Goal: Check status: Check status

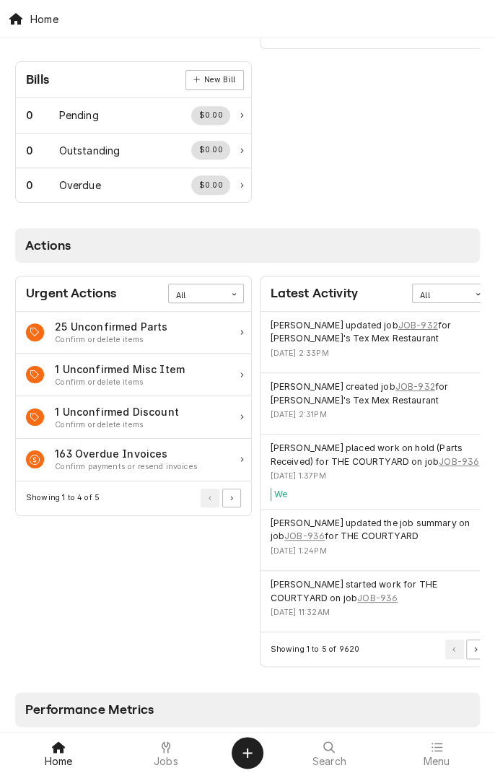
scroll to position [465, 0]
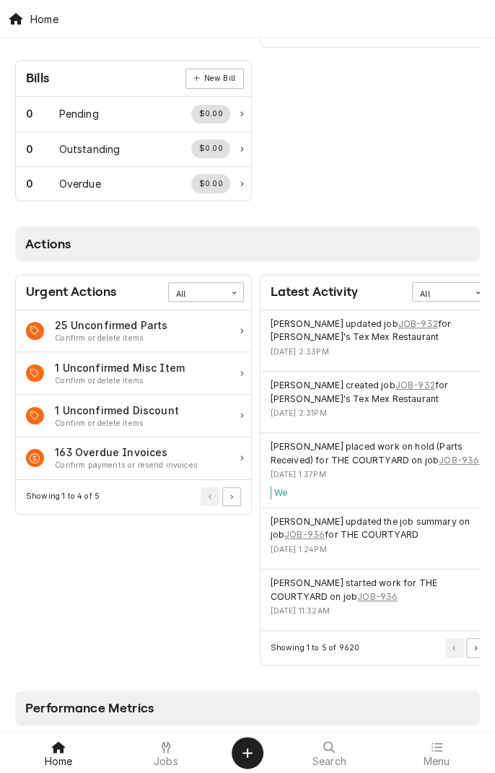
click at [166, 755] on span "Jobs" at bounding box center [166, 761] width 25 height 12
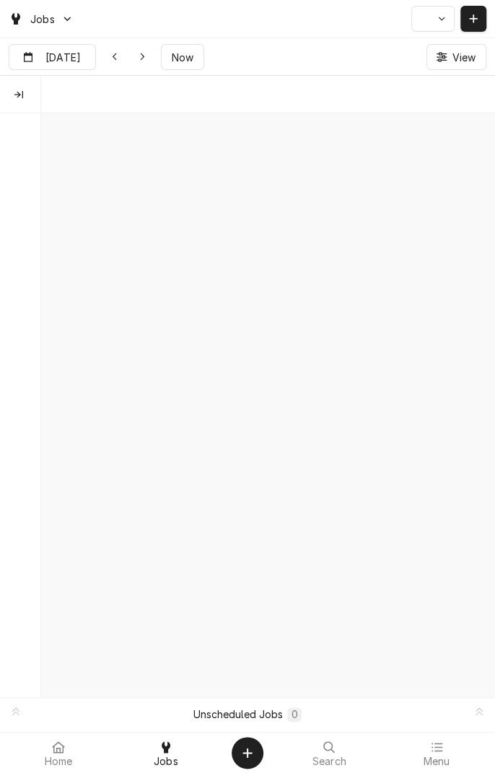
scroll to position [0, 9014]
click at [164, 762] on span "Jobs" at bounding box center [166, 761] width 25 height 12
click at [67, 762] on span "Home" at bounding box center [59, 761] width 28 height 12
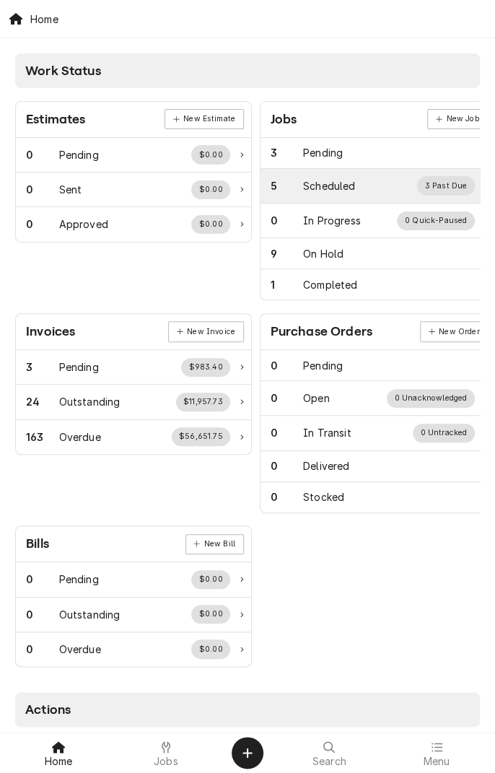
click at [340, 188] on div "Scheduled" at bounding box center [329, 185] width 52 height 15
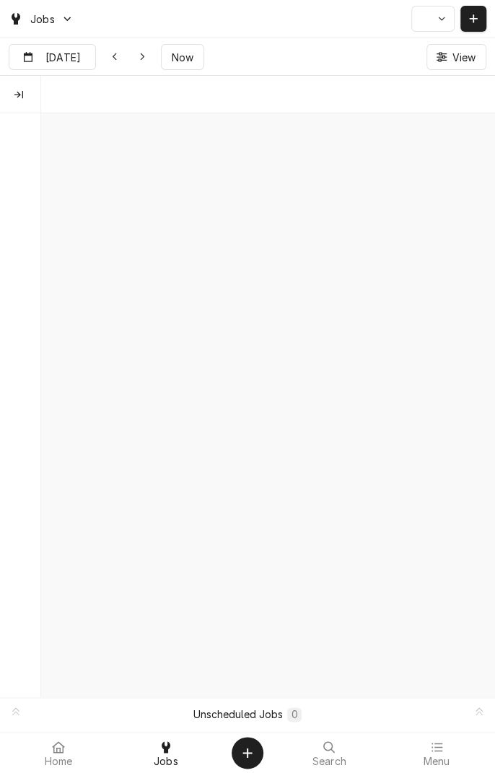
scroll to position [0, 9014]
click at [459, 66] on button "View" at bounding box center [456, 57] width 60 height 26
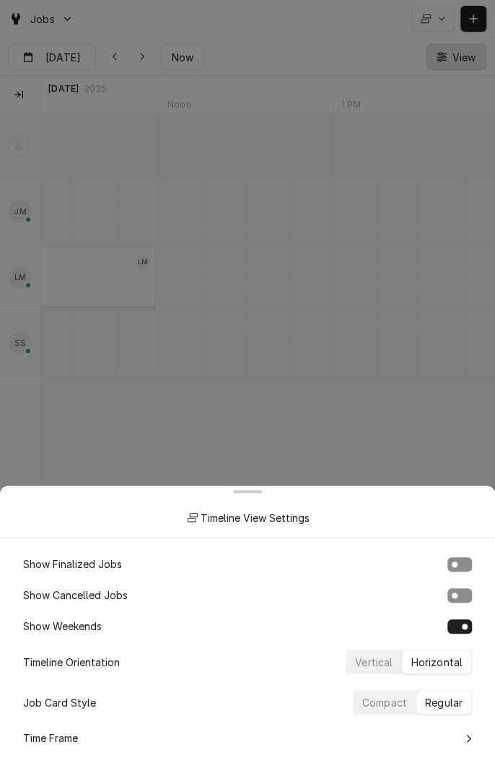
click at [448, 710] on div "Regular" at bounding box center [444, 702] width 38 height 15
click at [445, 708] on div "Regular" at bounding box center [444, 702] width 38 height 15
click at [467, 743] on icon at bounding box center [468, 738] width 6 height 10
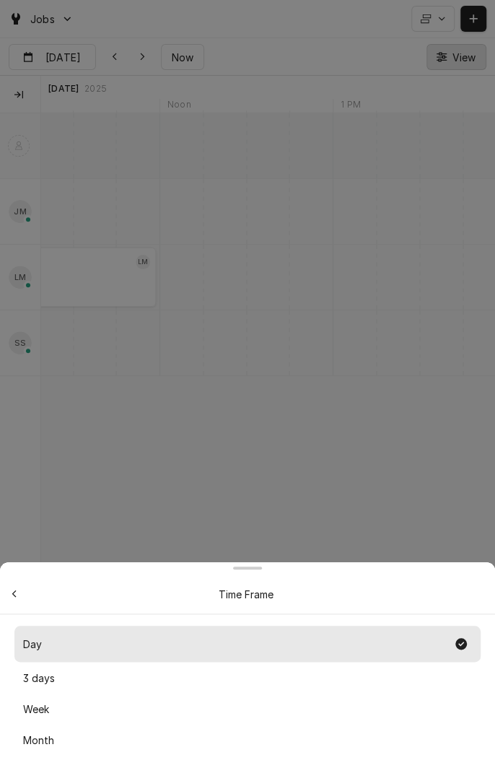
click at [21, 596] on div "Back to previous items" at bounding box center [14, 593] width 14 height 14
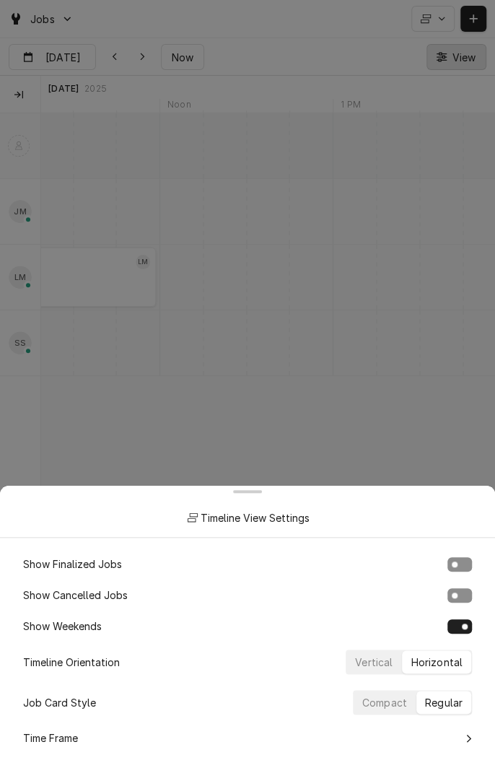
click at [472, 750] on div "Time Frame" at bounding box center [247, 738] width 460 height 24
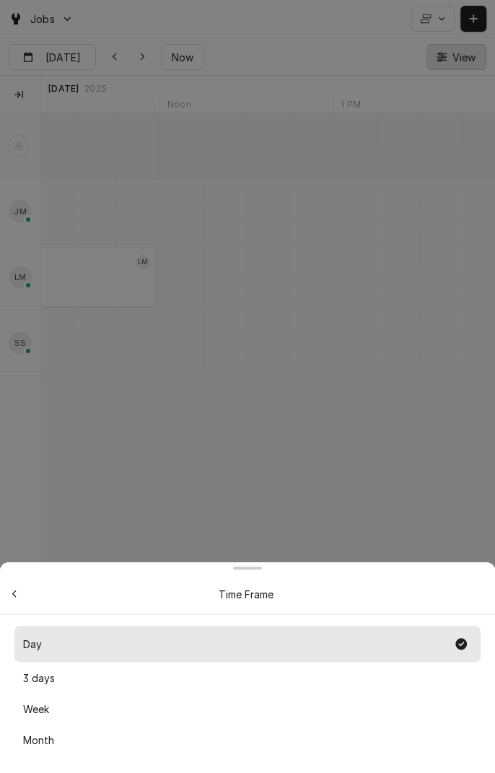
click at [54, 742] on span "Month" at bounding box center [38, 739] width 31 height 15
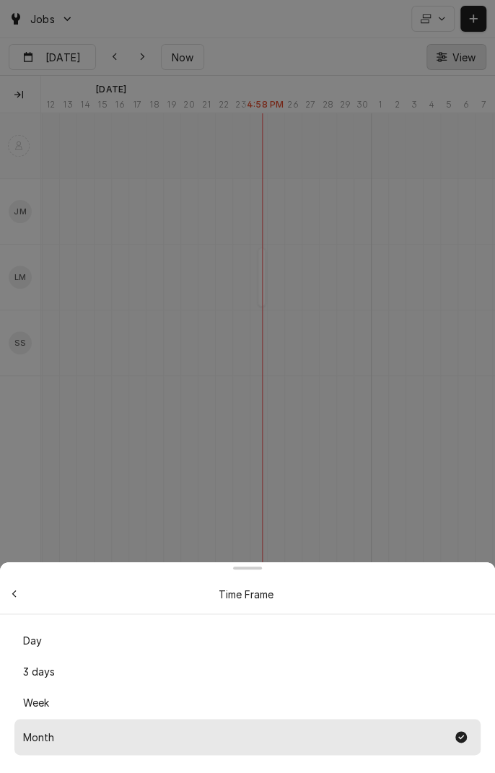
scroll to position [0, 10785]
click at [50, 646] on div "Day" at bounding box center [247, 640] width 460 height 24
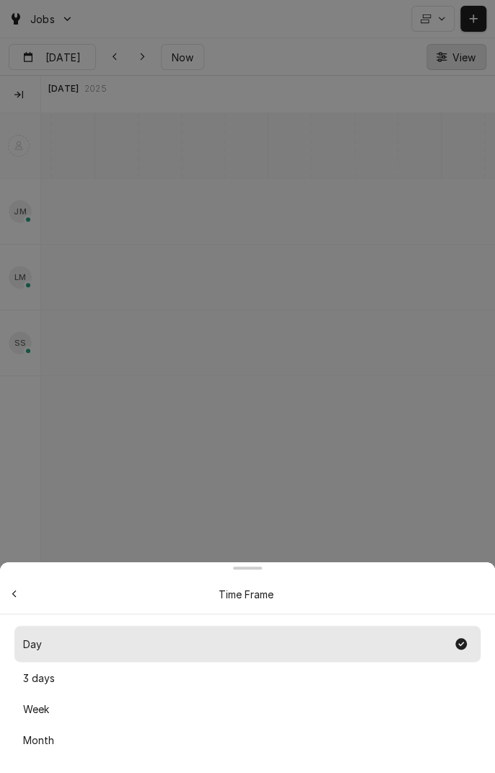
scroll to position [0, 1851]
type input "[DATE]"
click at [465, 649] on div at bounding box center [460, 643] width 17 height 17
click at [465, 61] on div at bounding box center [247, 386] width 495 height 773
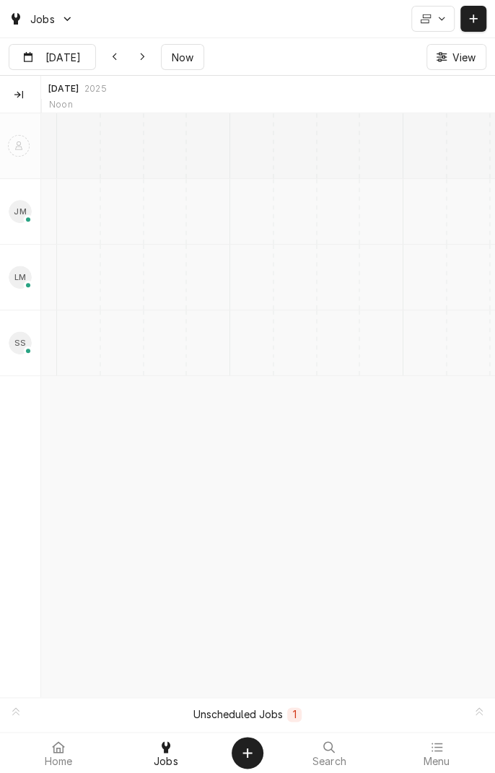
click at [457, 64] on button "View" at bounding box center [456, 57] width 60 height 26
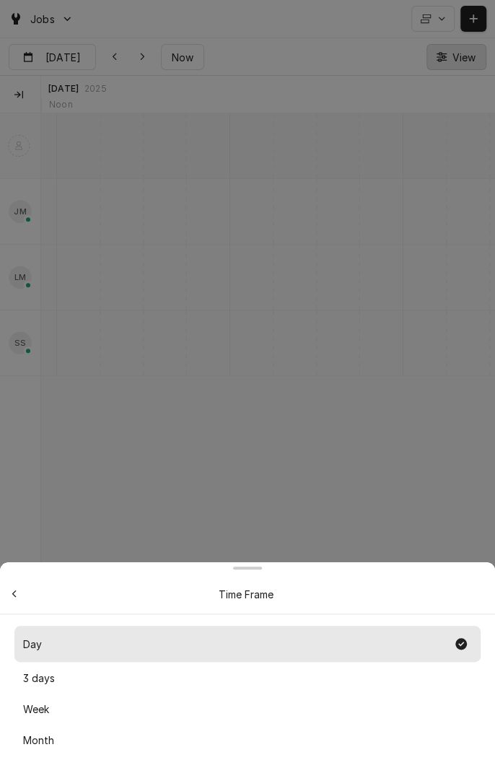
click at [467, 64] on div at bounding box center [247, 386] width 495 height 773
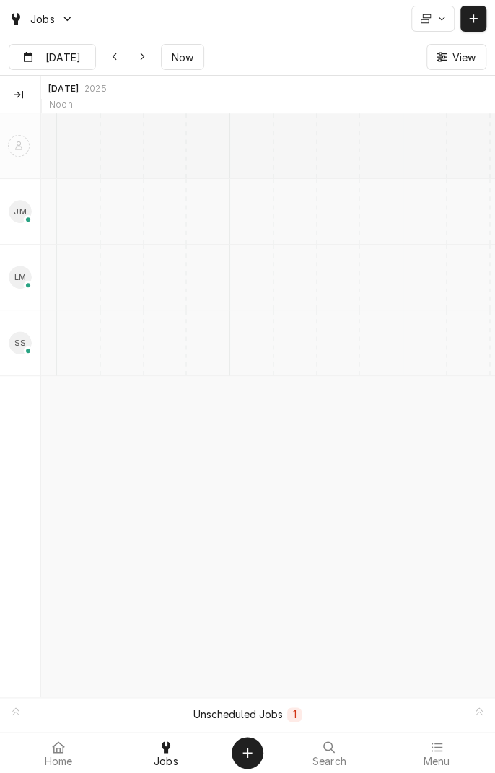
click at [441, 17] on icon "Dynamic Content Wrapper" at bounding box center [442, 18] width 8 height 9
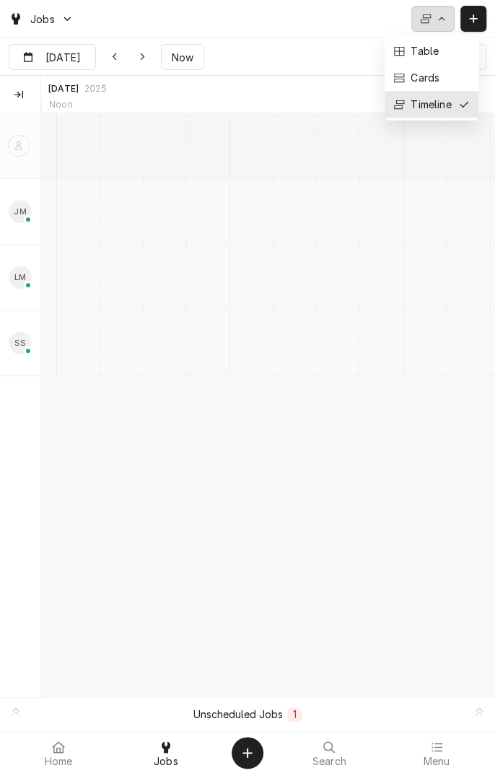
click at [439, 76] on div "Cards" at bounding box center [424, 77] width 32 height 15
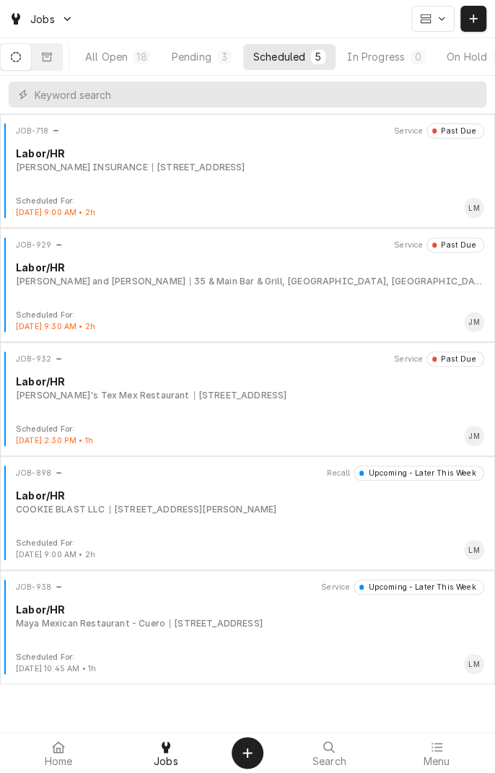
click at [422, 20] on icon "Dynamic Content Wrapper" at bounding box center [426, 19] width 10 height 10
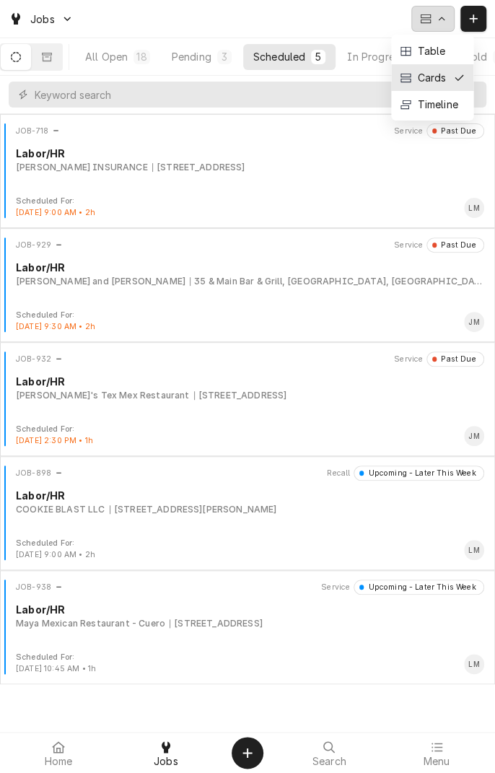
click at [312, 27] on div "Jobs" at bounding box center [247, 19] width 495 height 38
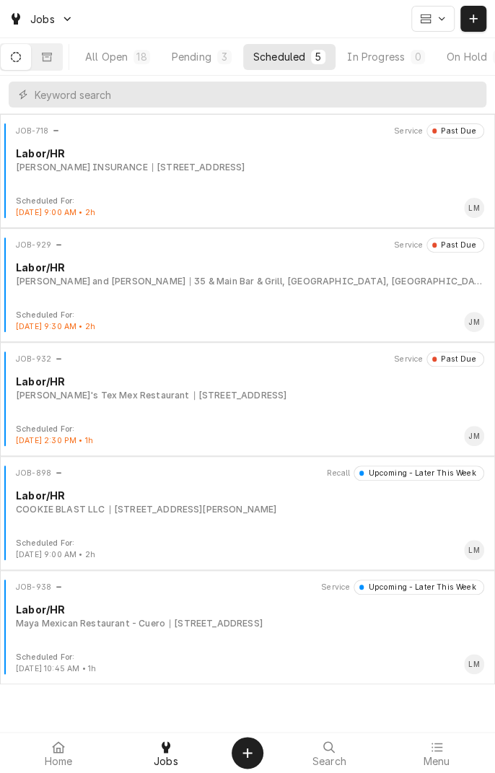
click at [209, 58] on div "Pending" at bounding box center [192, 56] width 40 height 15
